Goal: Find specific page/section: Find specific page/section

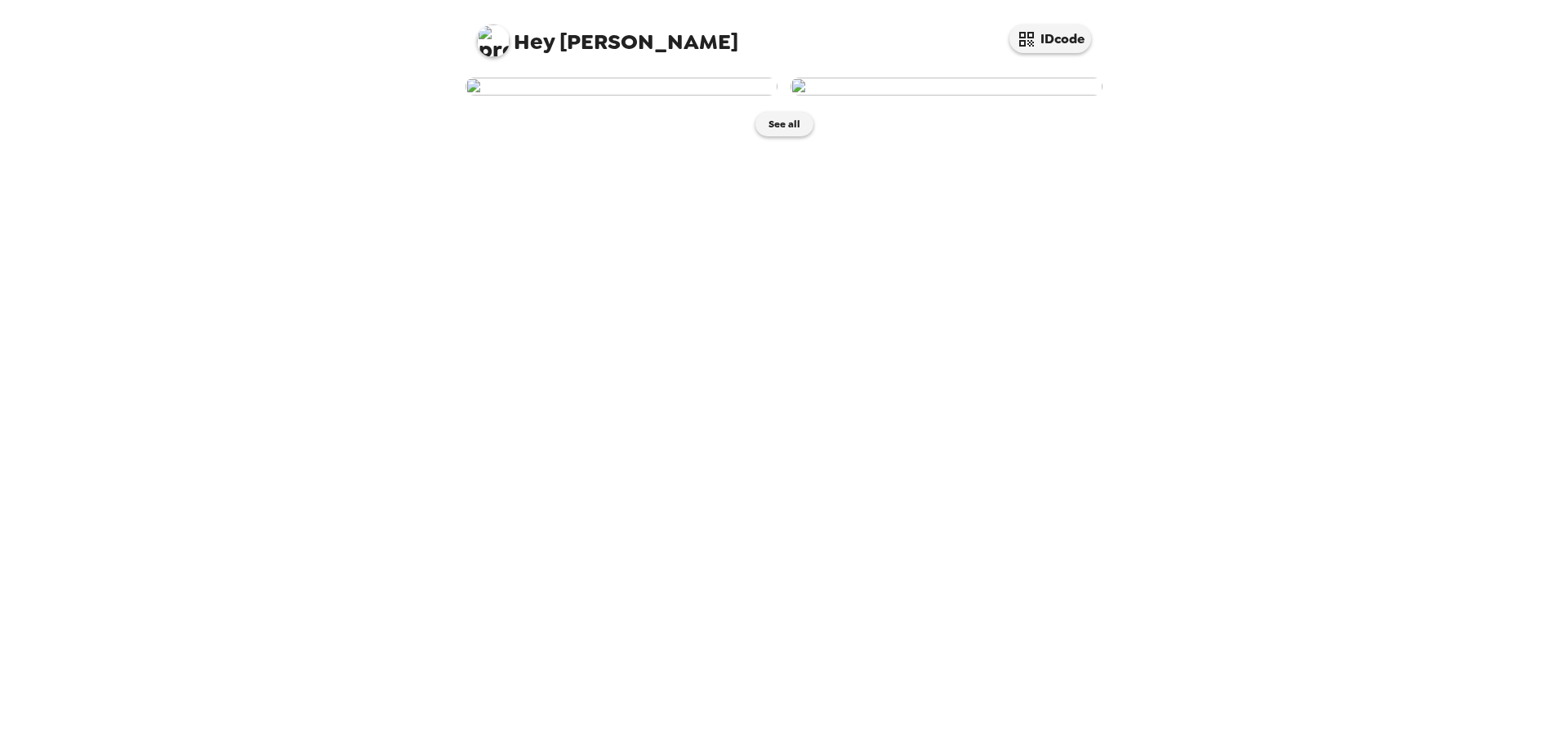
click at [695, 95] on img at bounding box center [620, 86] width 312 height 18
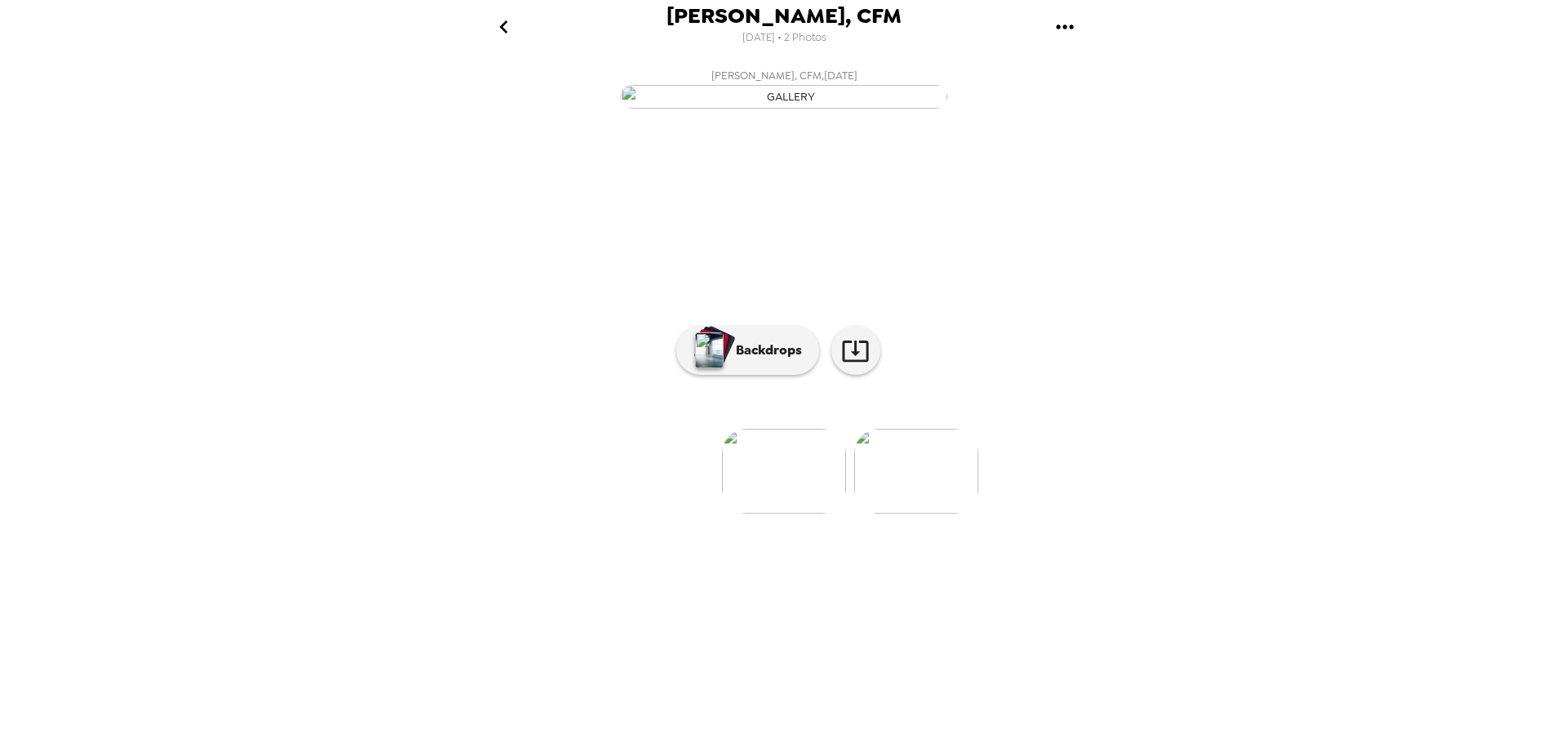
click at [933, 514] on img at bounding box center [915, 471] width 124 height 85
click at [772, 360] on p "Backdrops" at bounding box center [764, 350] width 75 height 20
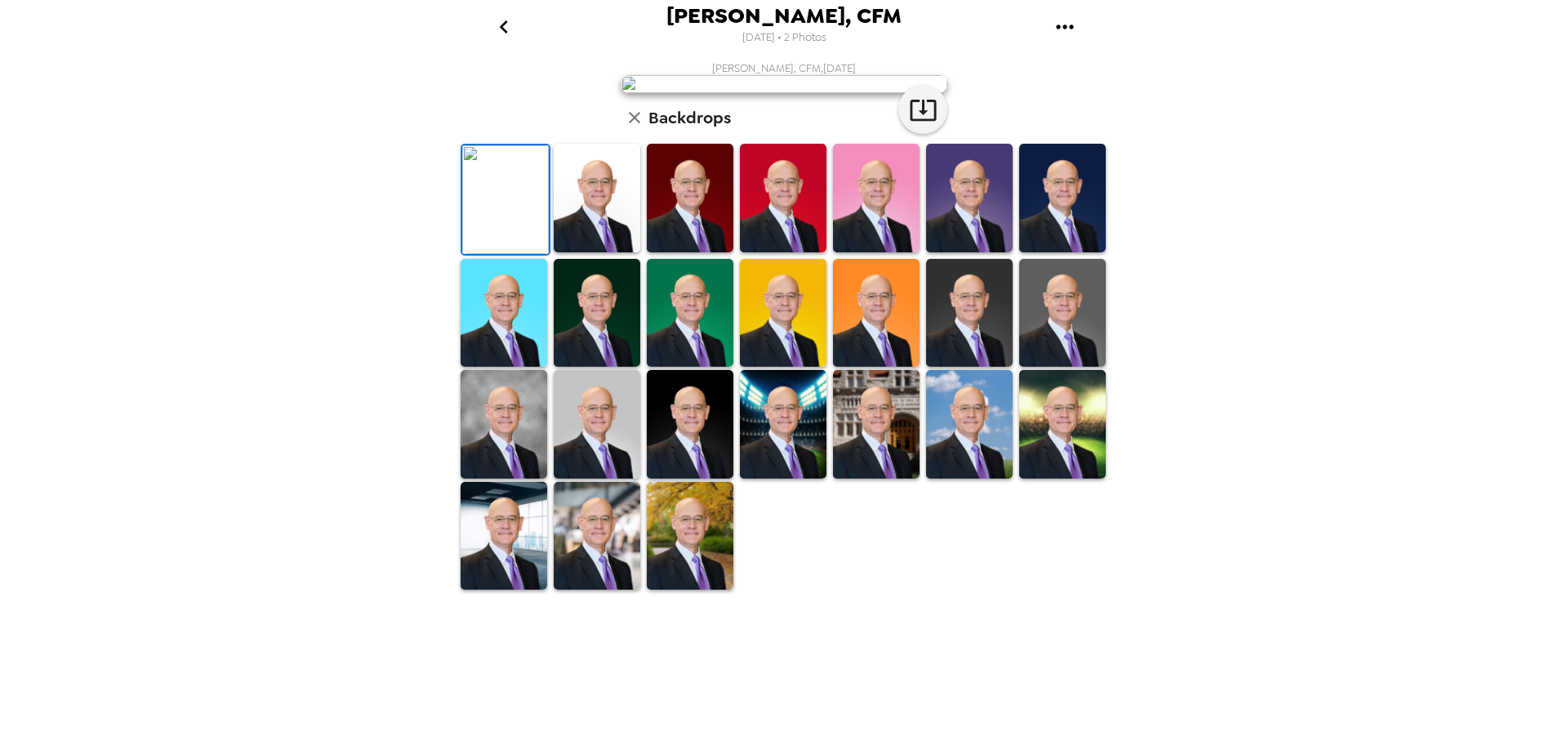
click at [1065, 253] on img at bounding box center [1062, 198] width 87 height 109
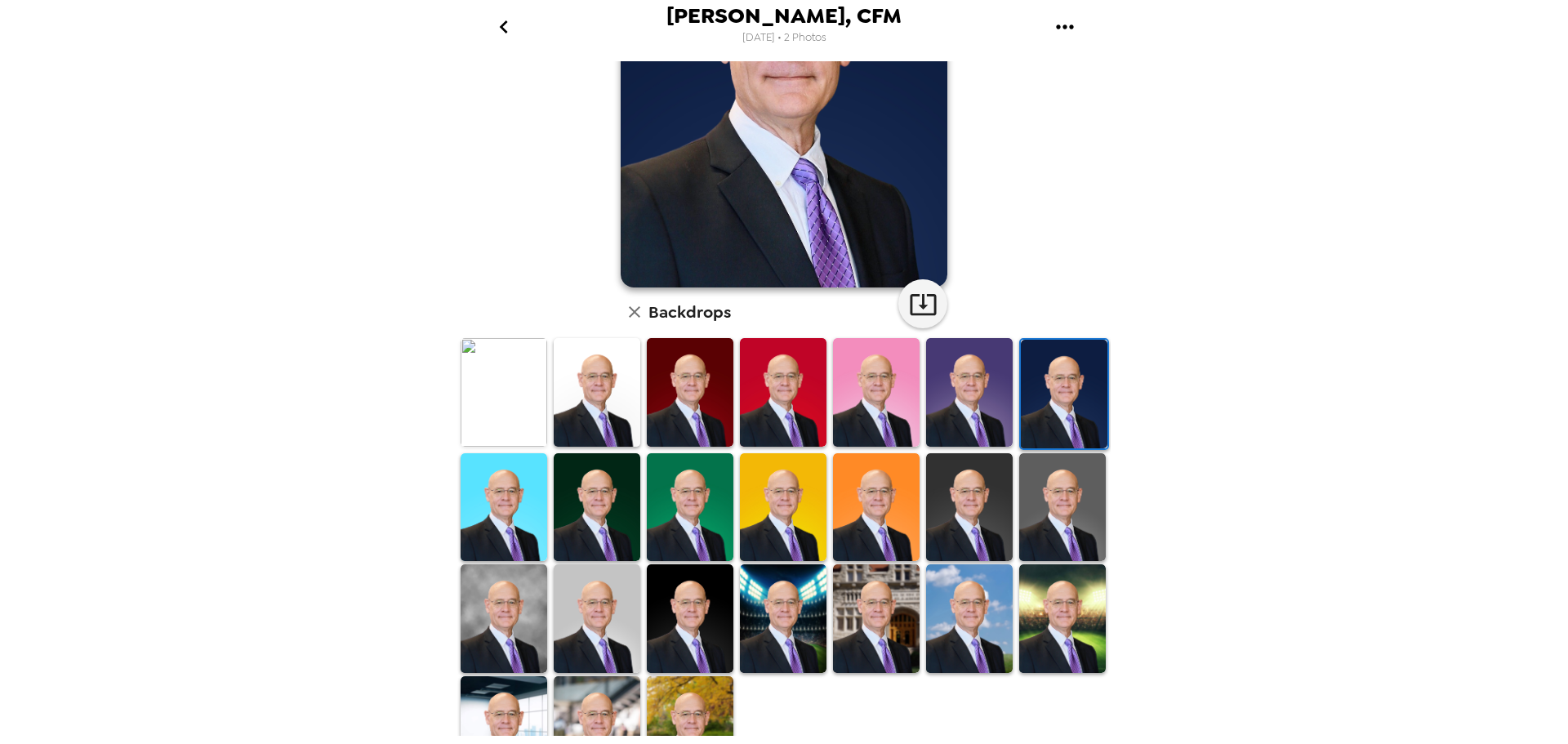
scroll to position [238, 0]
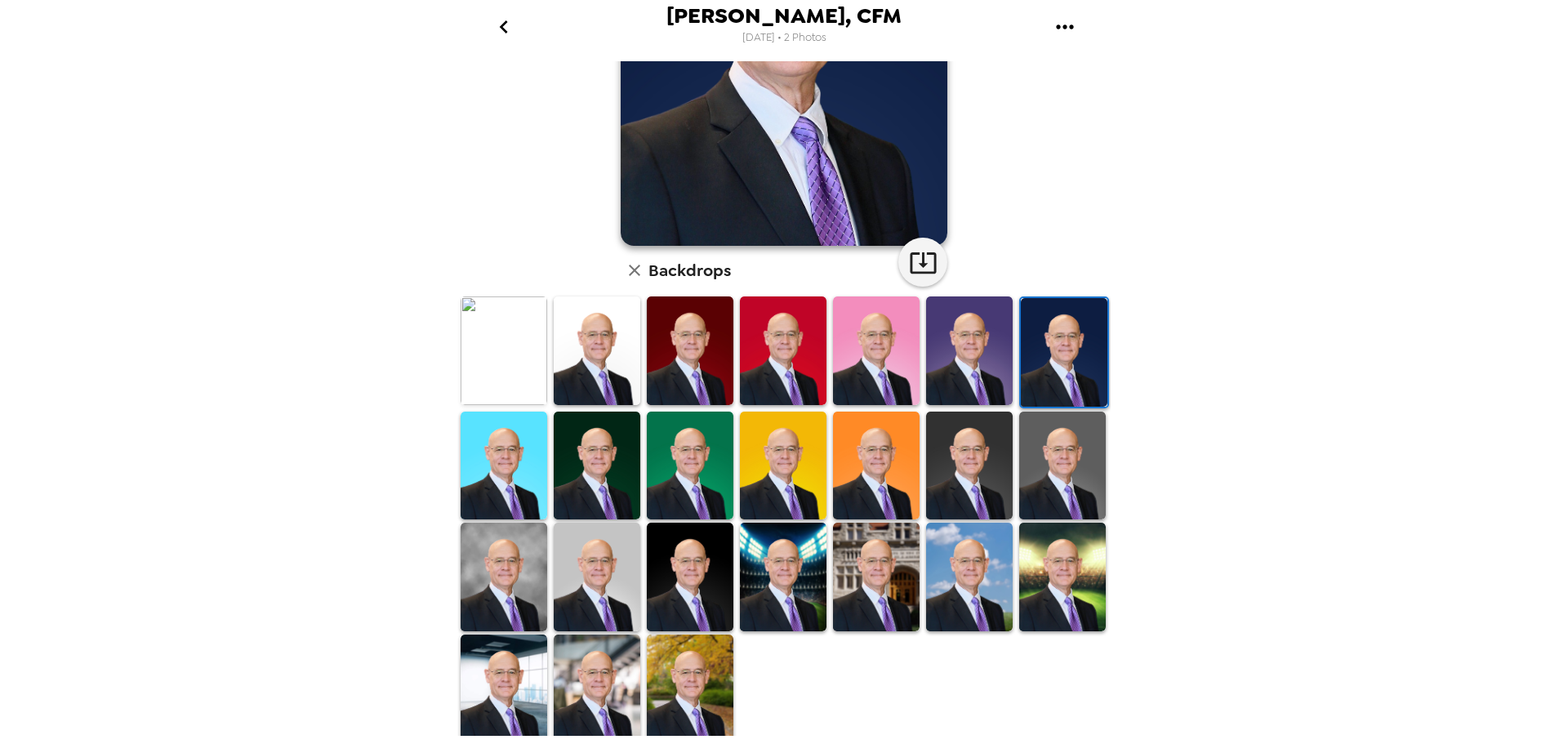
click at [869, 568] on img at bounding box center [876, 576] width 87 height 109
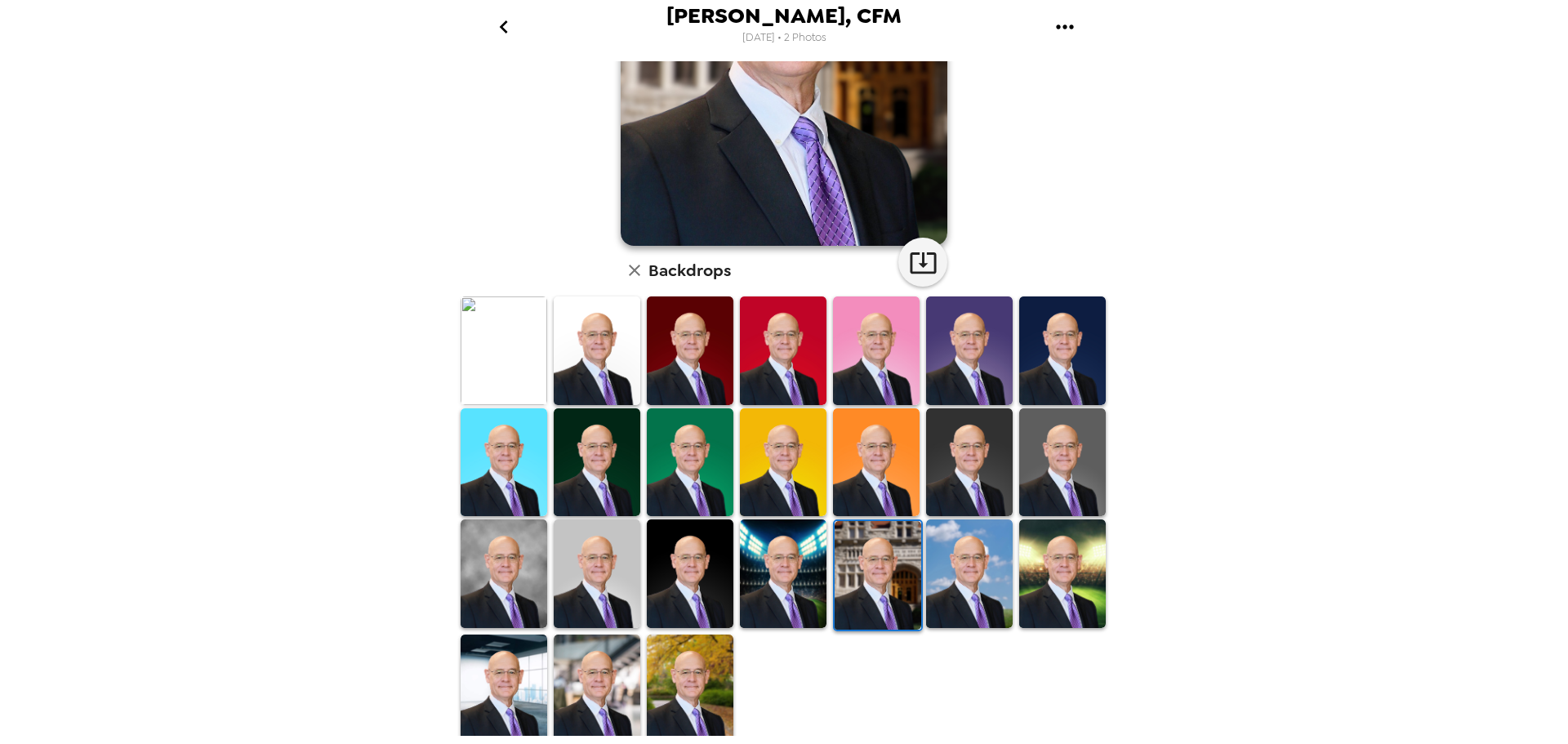
click at [1049, 586] on img at bounding box center [1062, 573] width 87 height 109
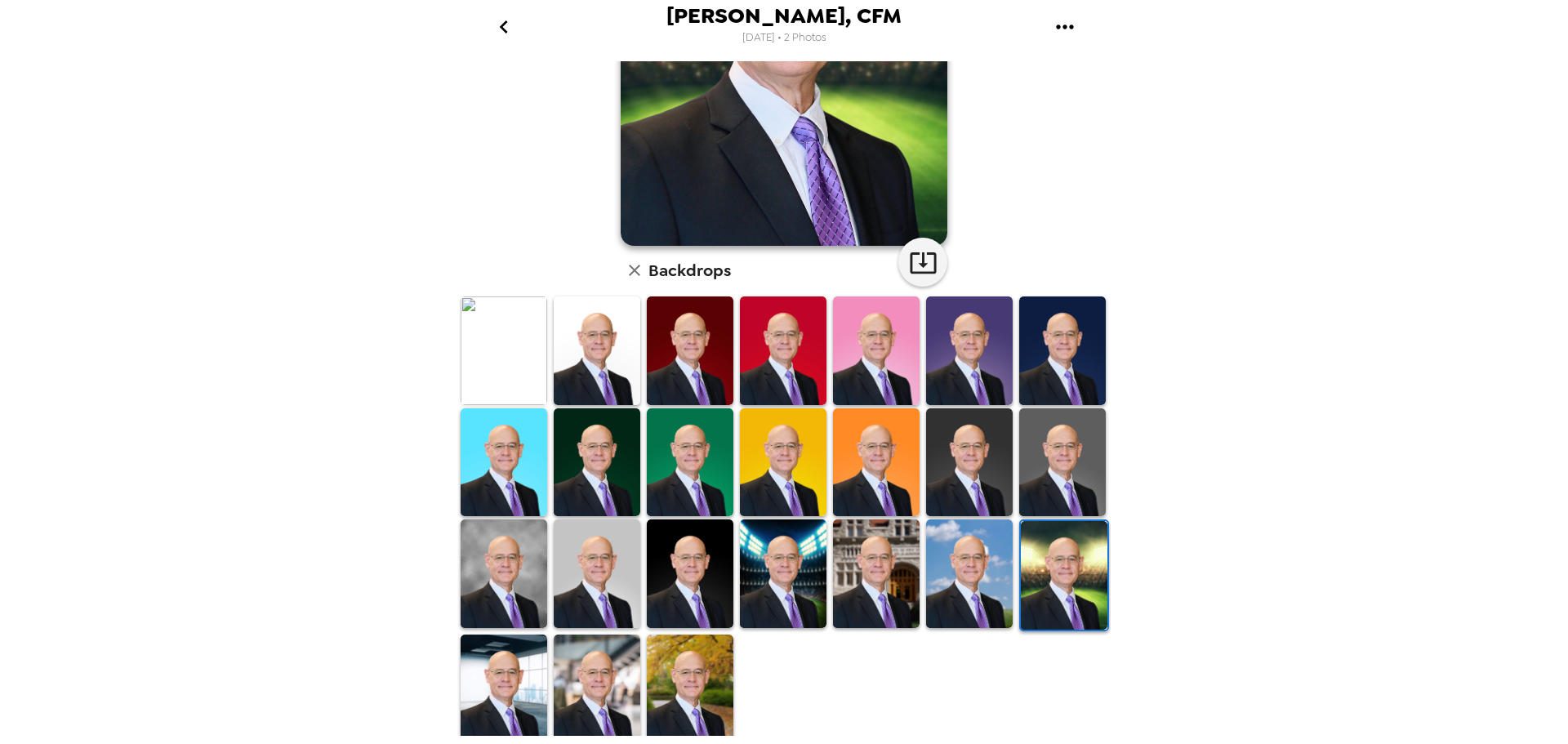
click at [706, 663] on img at bounding box center [690, 688] width 87 height 109
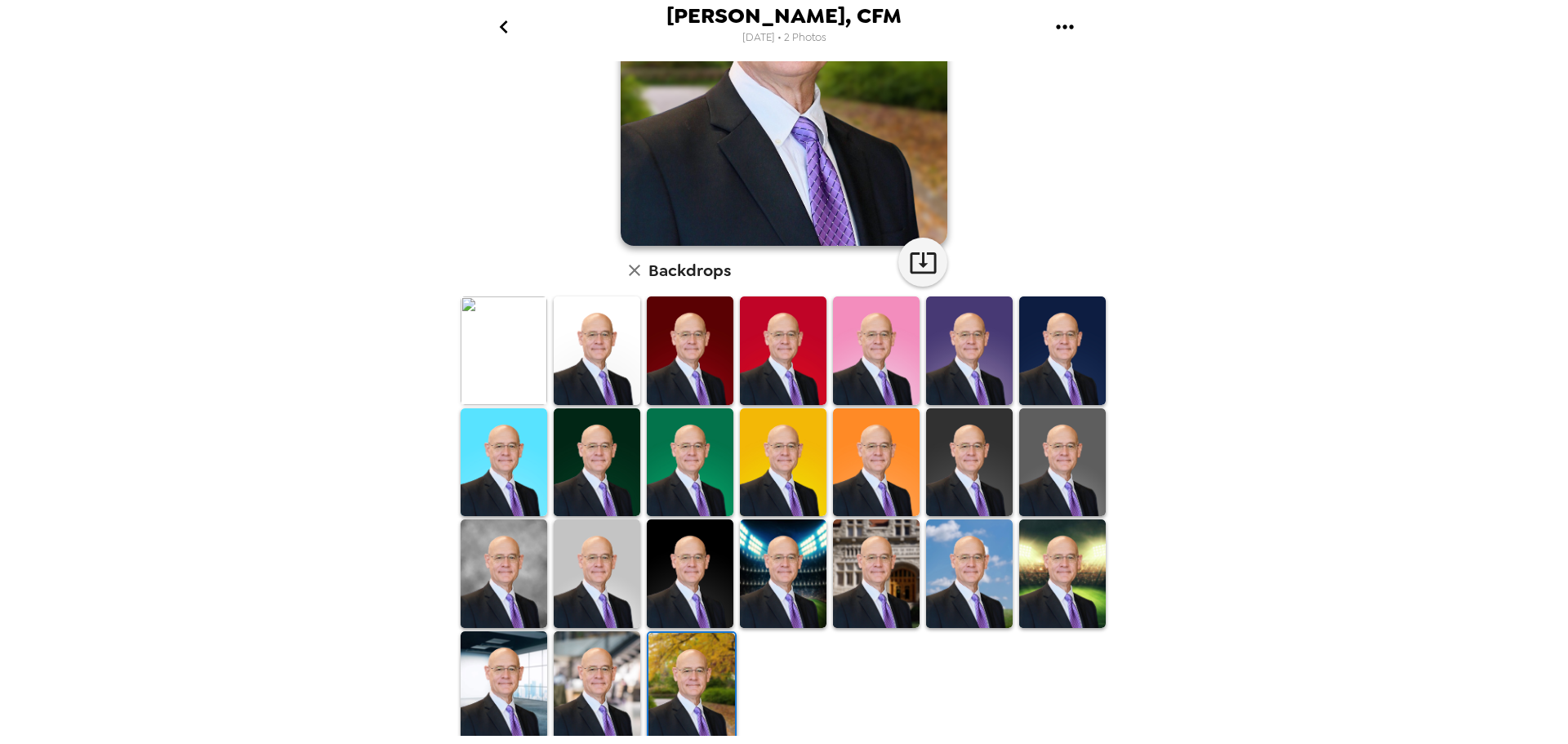
click at [611, 664] on img at bounding box center [597, 685] width 87 height 109
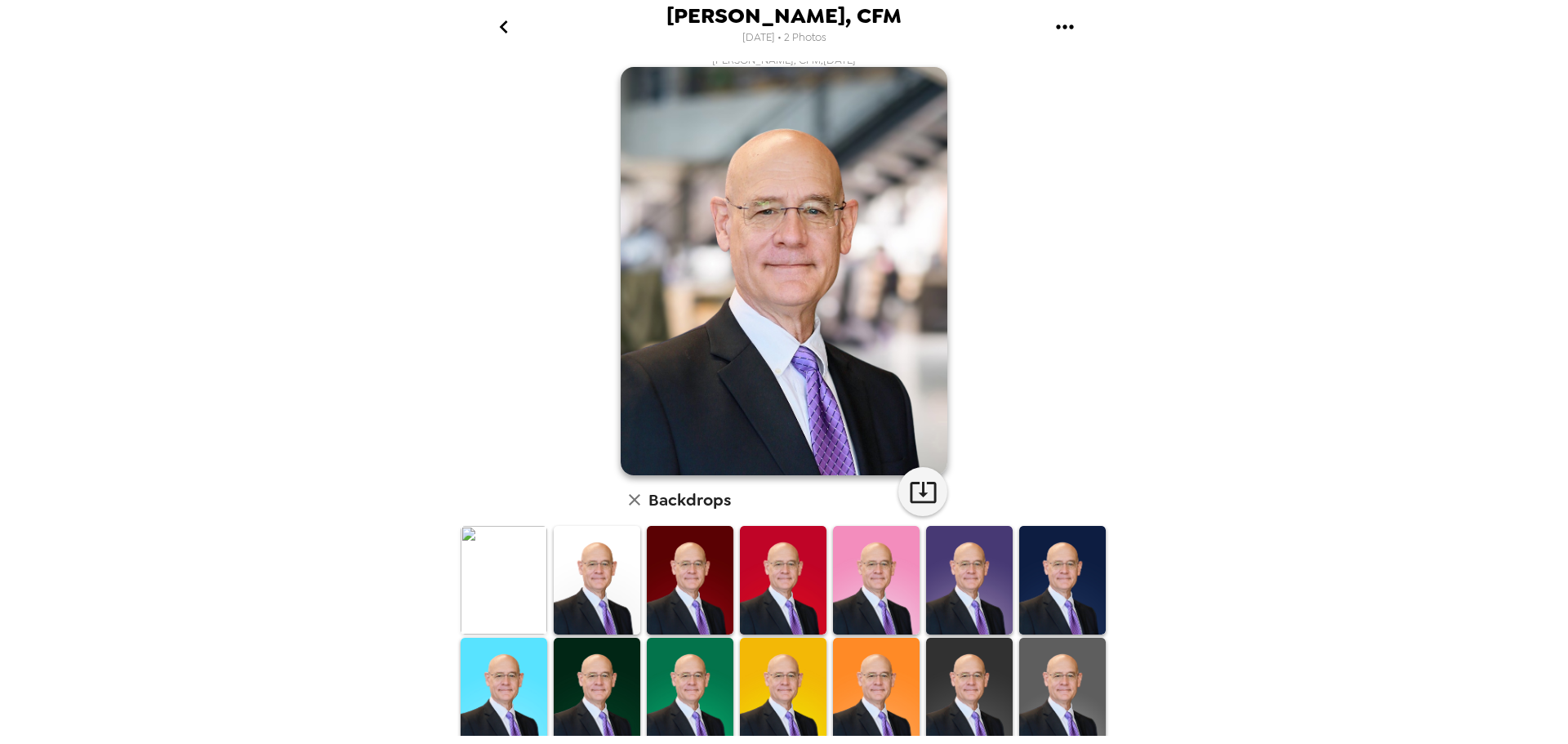
scroll to position [5, 0]
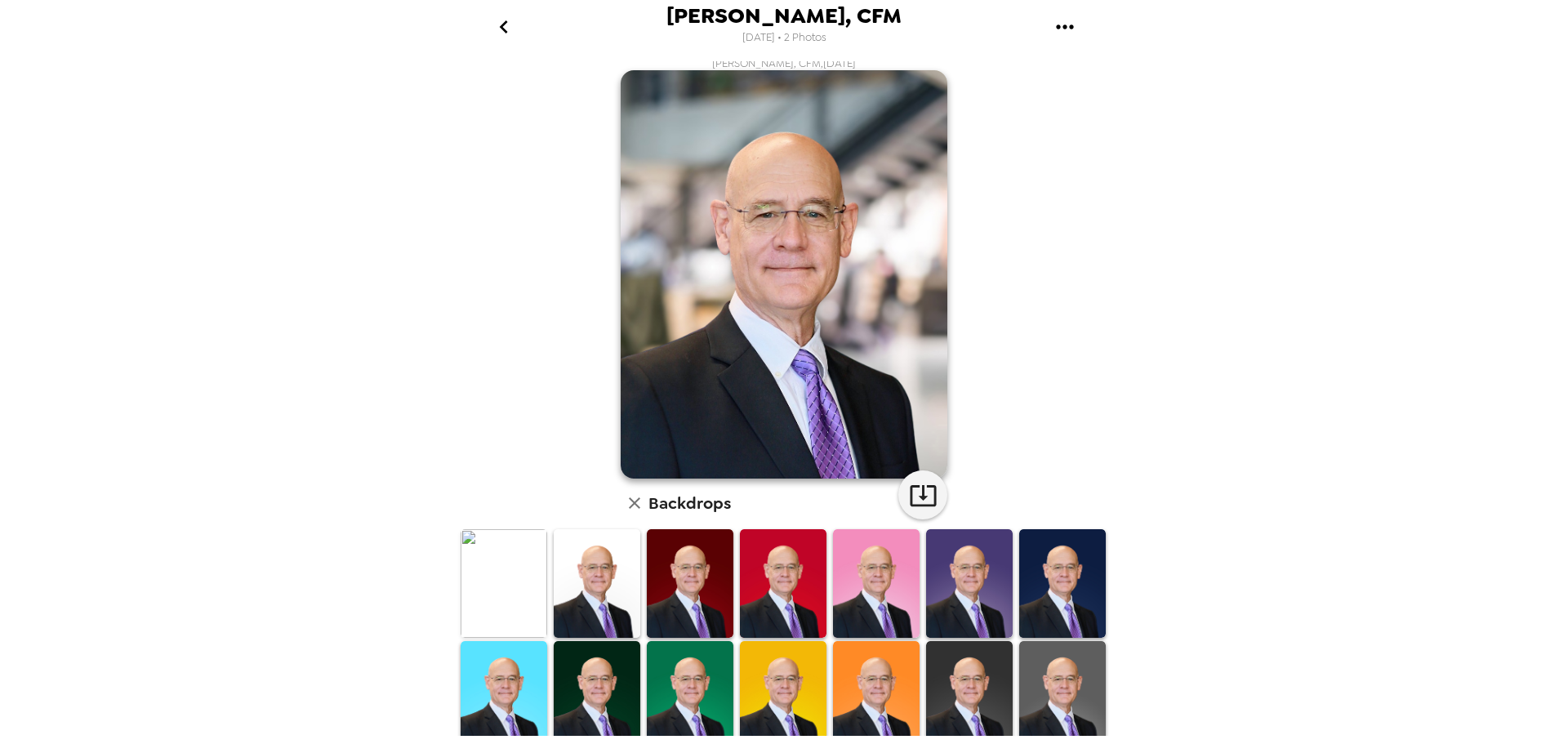
click at [507, 23] on icon "go back" at bounding box center [504, 27] width 26 height 26
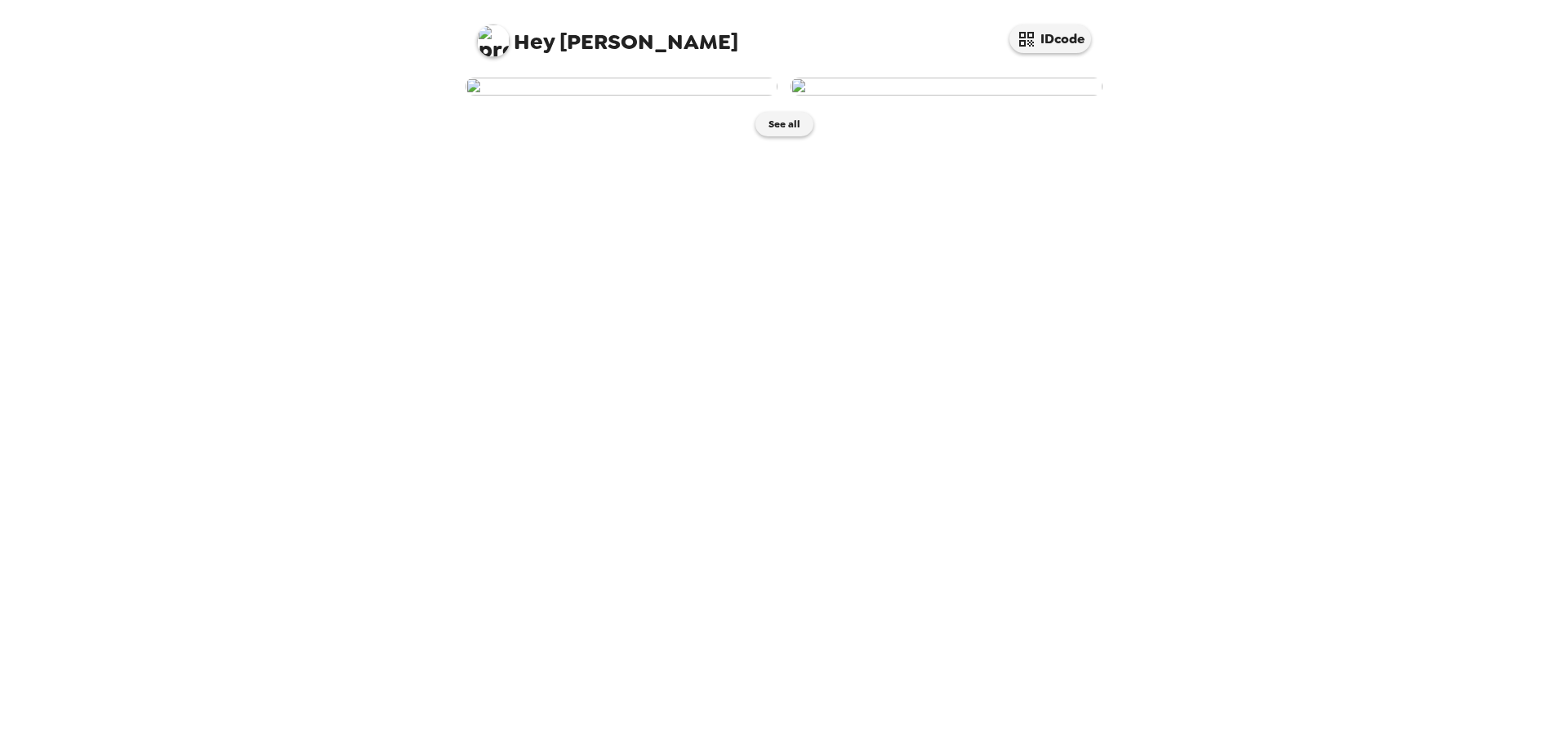
click at [672, 95] on img at bounding box center [620, 86] width 312 height 18
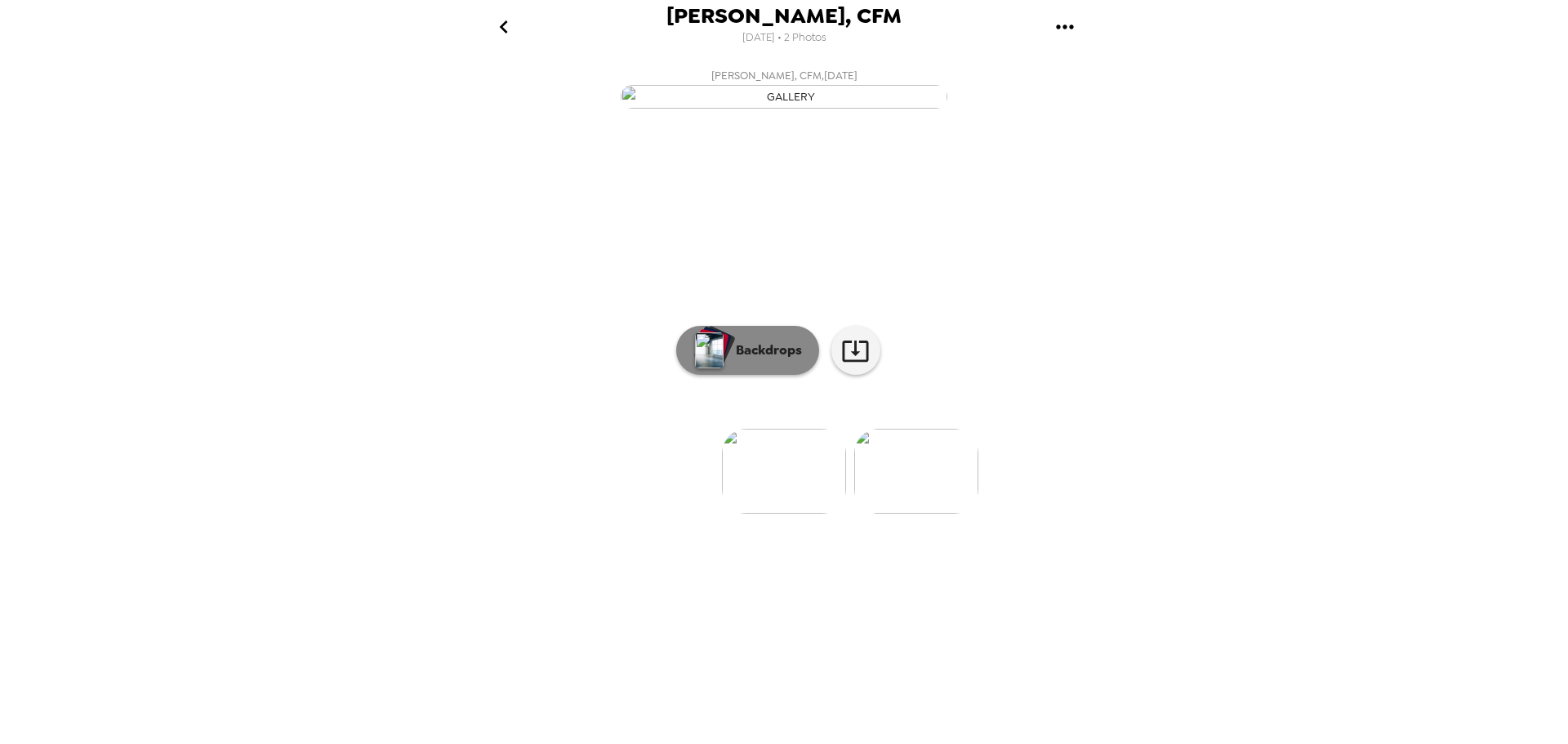
click at [765, 360] on p "Backdrops" at bounding box center [764, 350] width 75 height 20
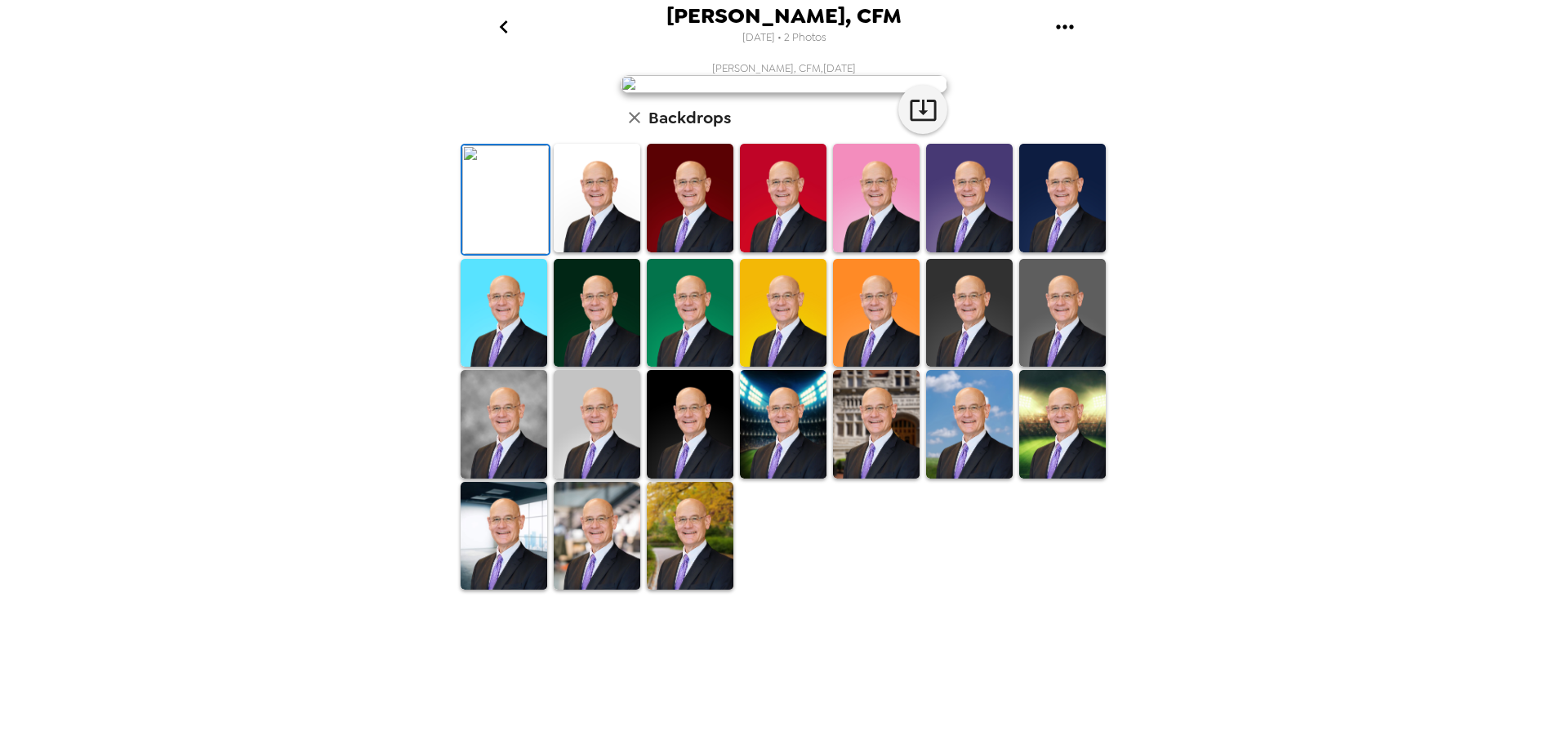
scroll to position [238, 0]
click at [505, 590] on img at bounding box center [504, 536] width 87 height 109
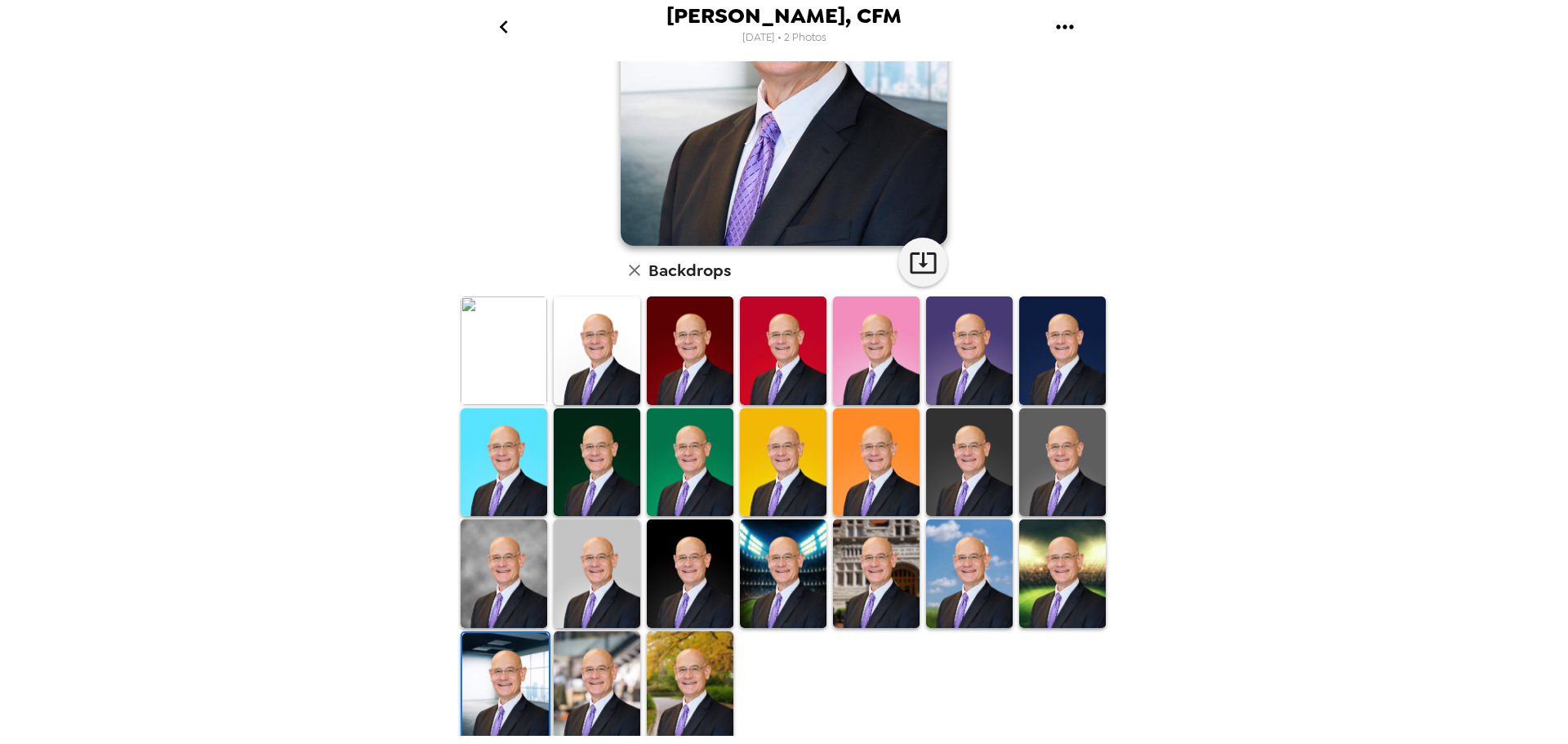
click at [1041, 476] on img at bounding box center [1062, 463] width 87 height 109
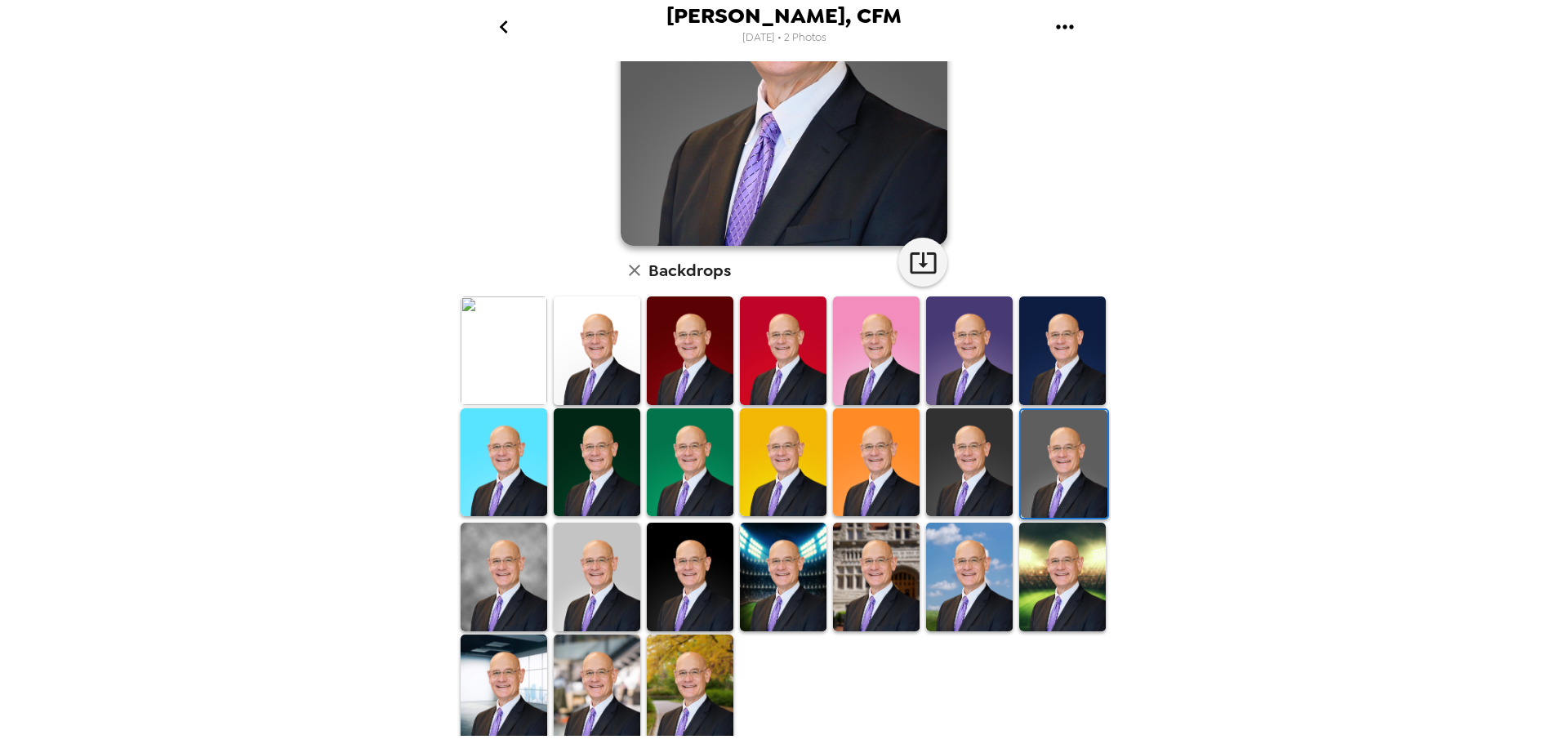
click at [804, 550] on img at bounding box center [784, 576] width 87 height 109
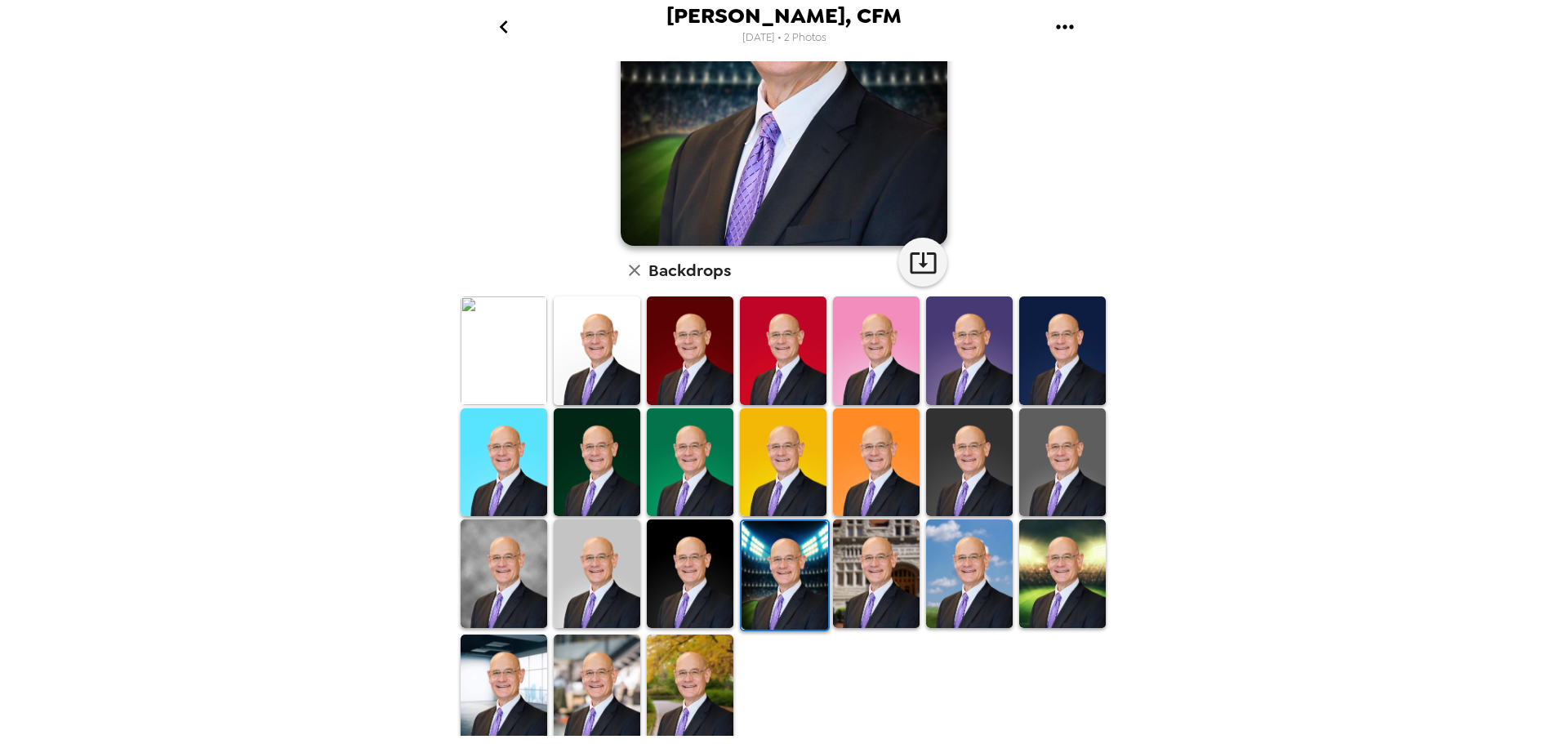
click at [597, 673] on img at bounding box center [597, 688] width 87 height 109
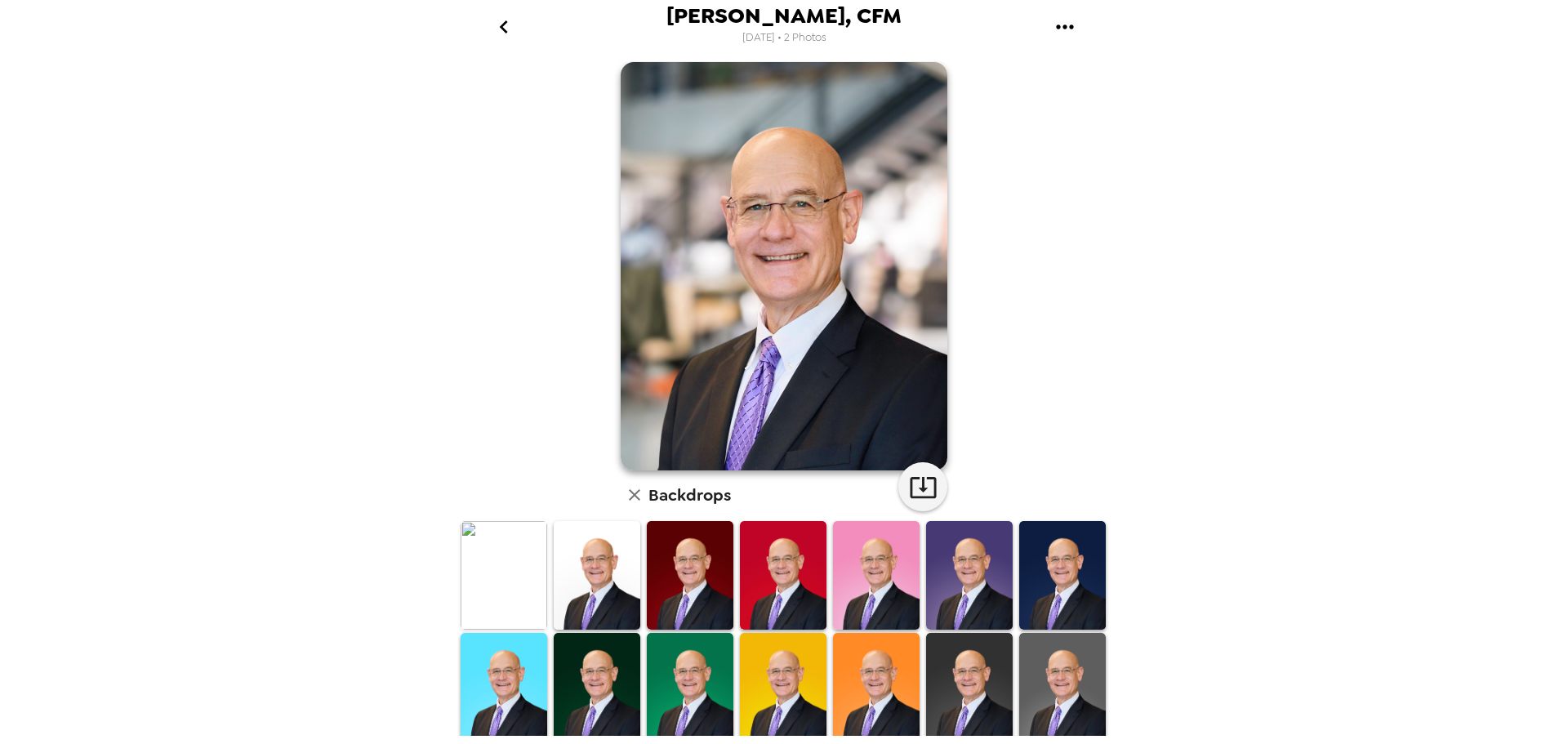
scroll to position [0, 0]
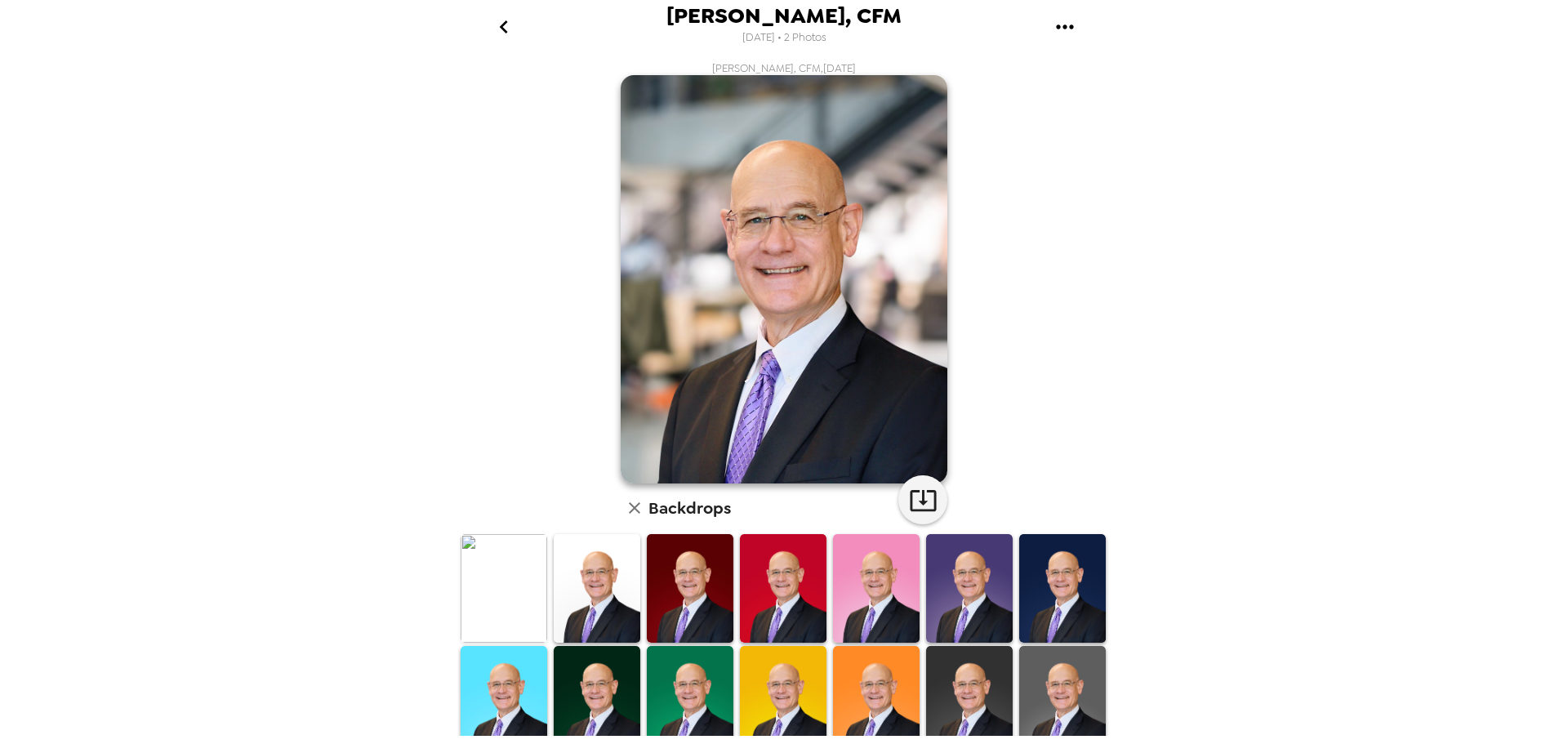
click at [508, 25] on icon "go back" at bounding box center [504, 27] width 26 height 26
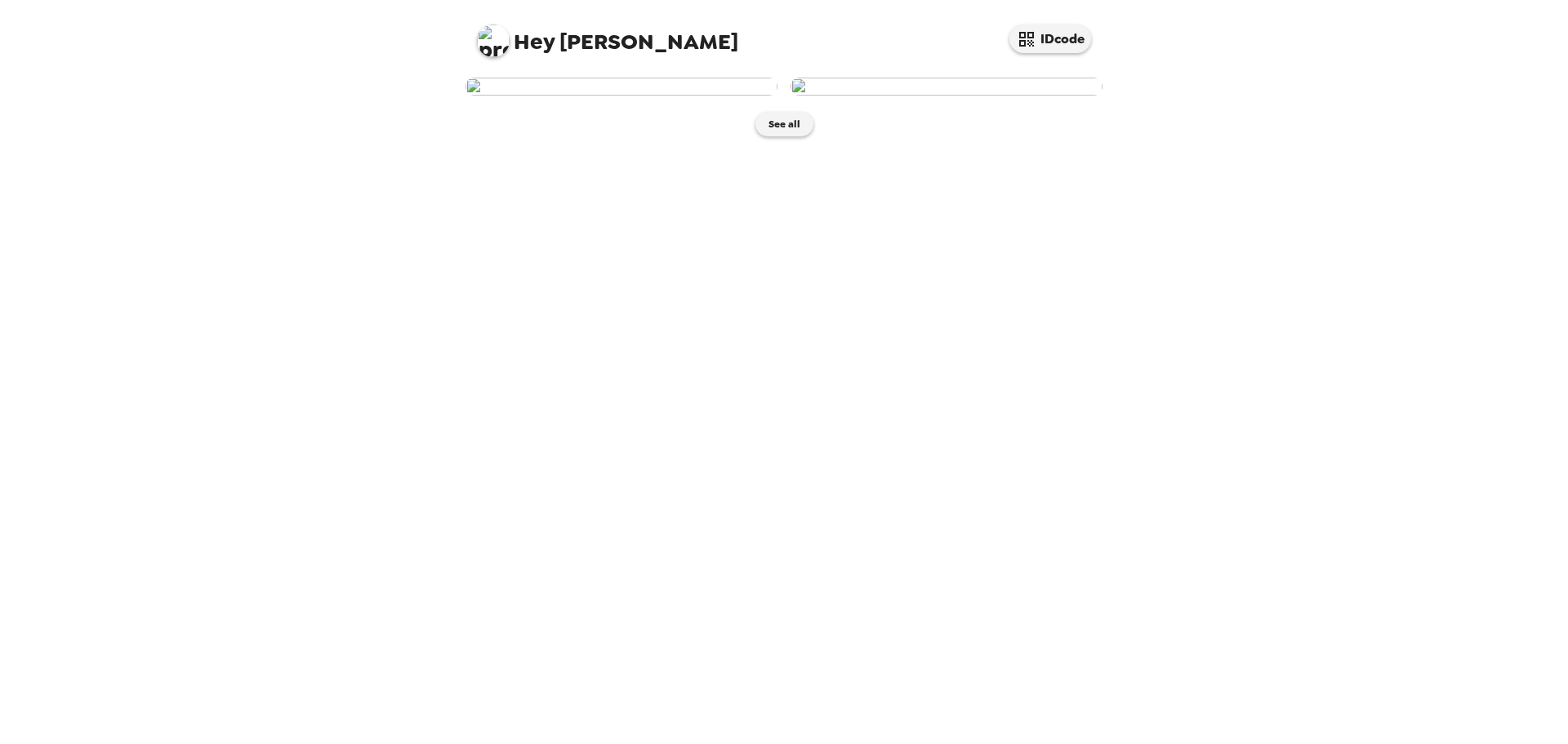
click at [988, 95] on img at bounding box center [946, 86] width 312 height 18
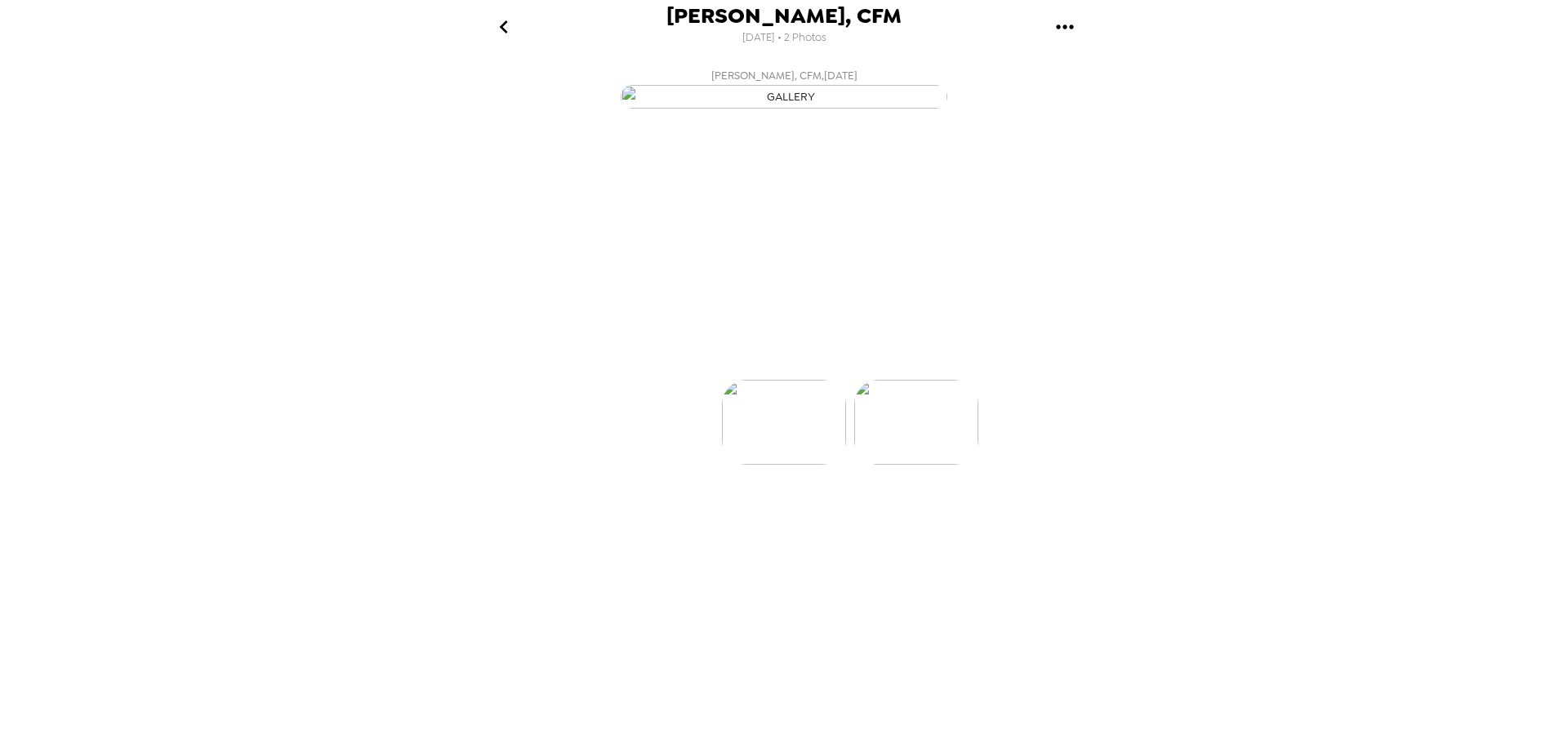
scroll to position [0, 131]
click at [856, 365] on icon at bounding box center [855, 351] width 29 height 29
